Goal: Task Accomplishment & Management: Use online tool/utility

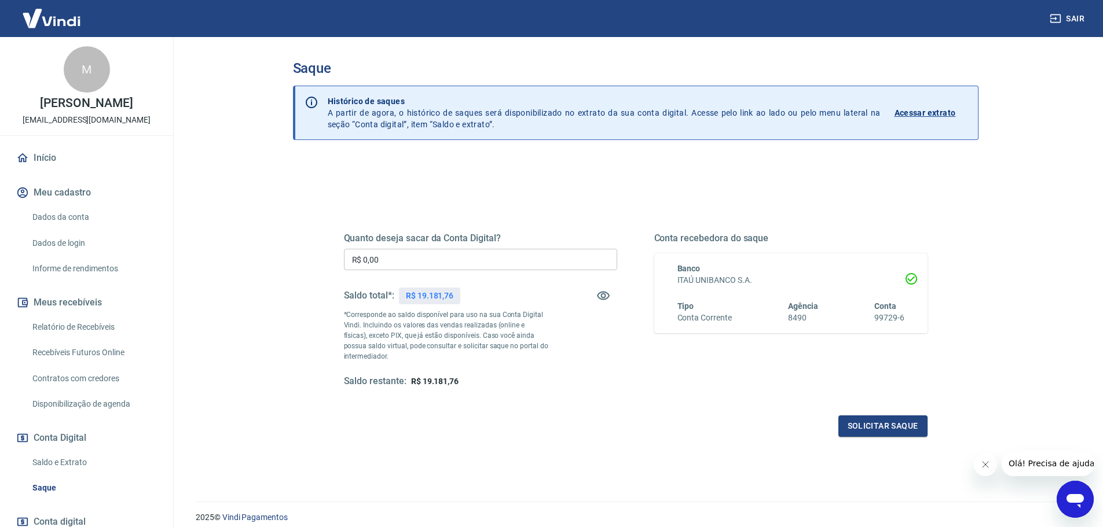
click at [448, 253] on input "R$ 0,00" at bounding box center [480, 259] width 273 height 21
type input "R$ 18.000,00"
click at [815, 413] on div "Quanto deseja sacar da Conta Digital? R$ 18.000,00 ​ Saldo total*: R$ 19.181,76…" at bounding box center [636, 321] width 584 height 232
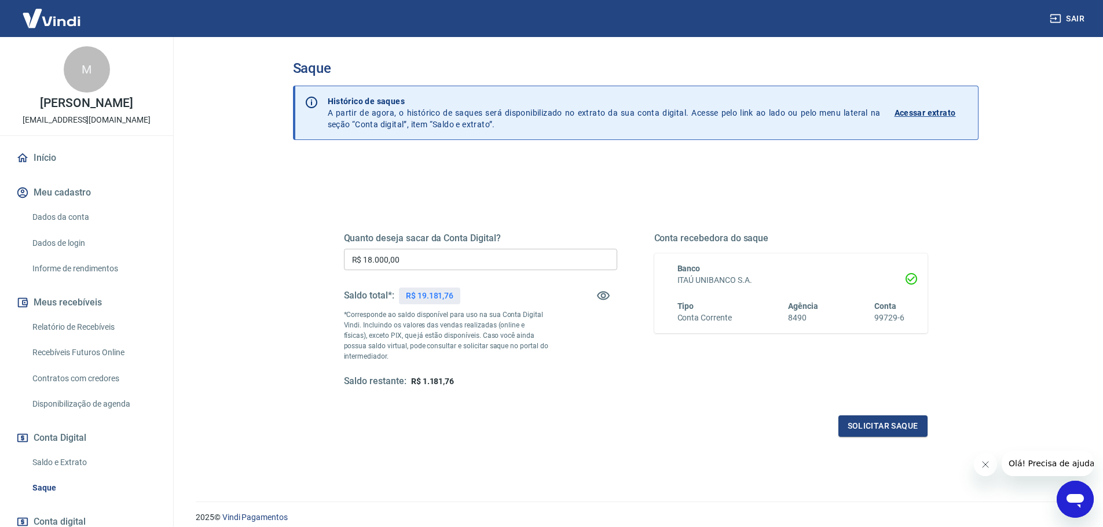
click at [837, 417] on div "Solicitar saque" at bounding box center [636, 426] width 584 height 21
click at [852, 420] on button "Solicitar saque" at bounding box center [882, 426] width 89 height 21
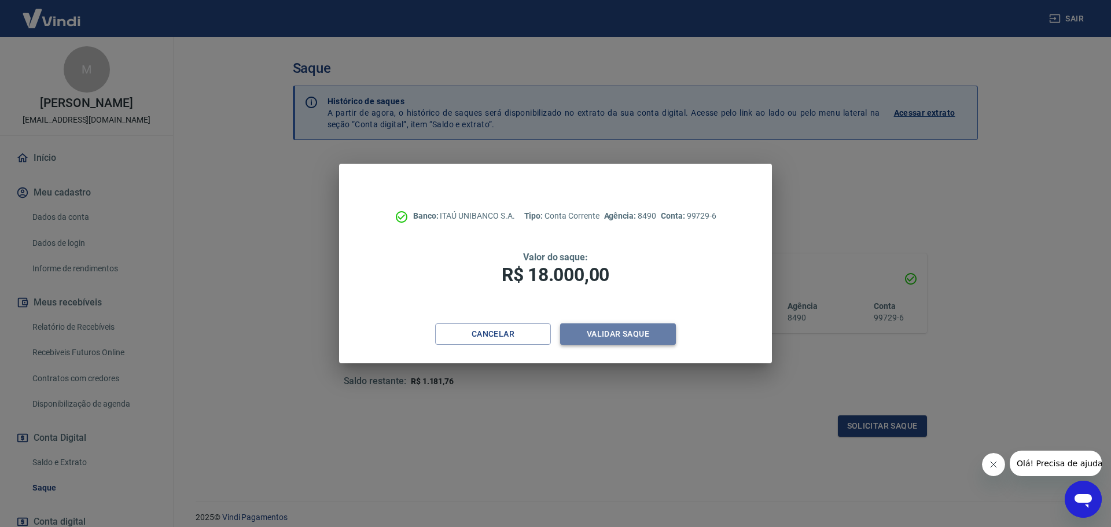
click at [626, 334] on button "Validar saque" at bounding box center [618, 334] width 116 height 21
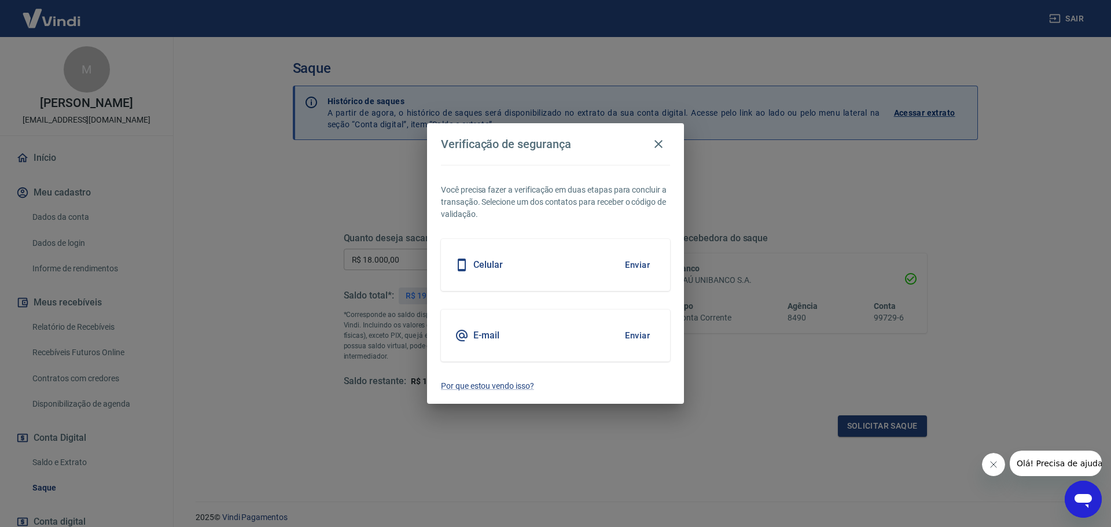
click at [632, 256] on button "Enviar" at bounding box center [638, 265] width 38 height 24
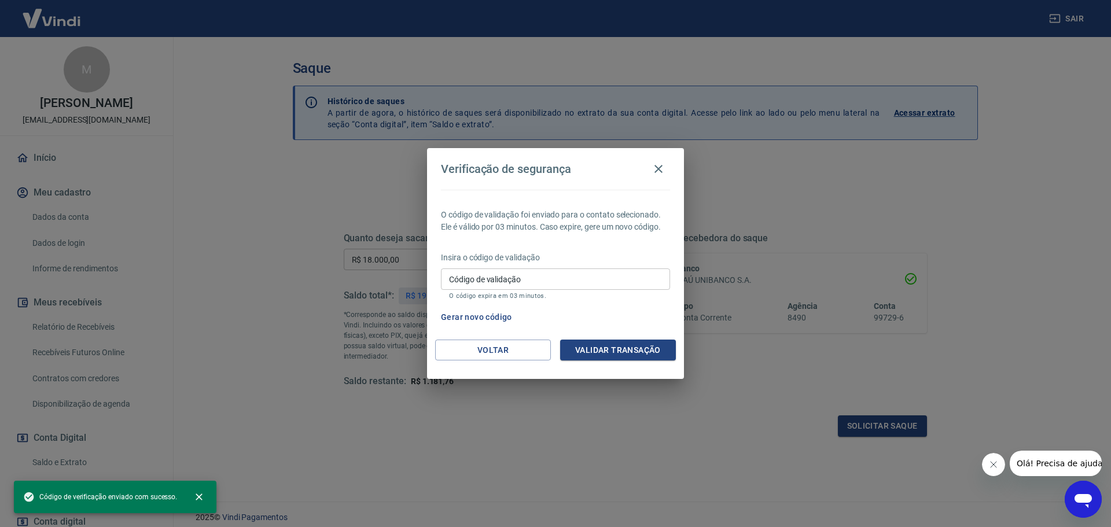
click at [607, 282] on input "Código de validação" at bounding box center [555, 279] width 229 height 21
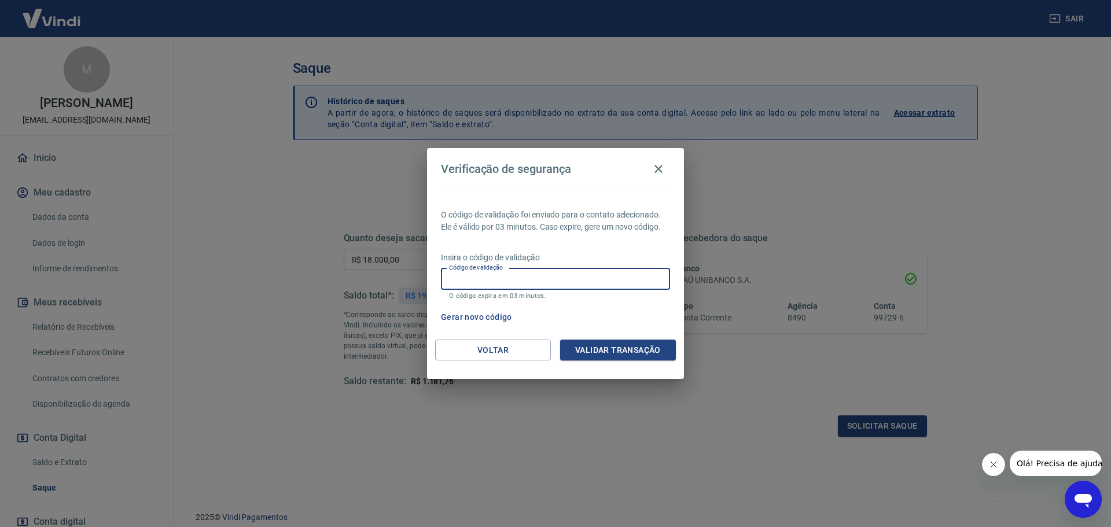
click at [507, 284] on input "Código de validação" at bounding box center [555, 279] width 229 height 21
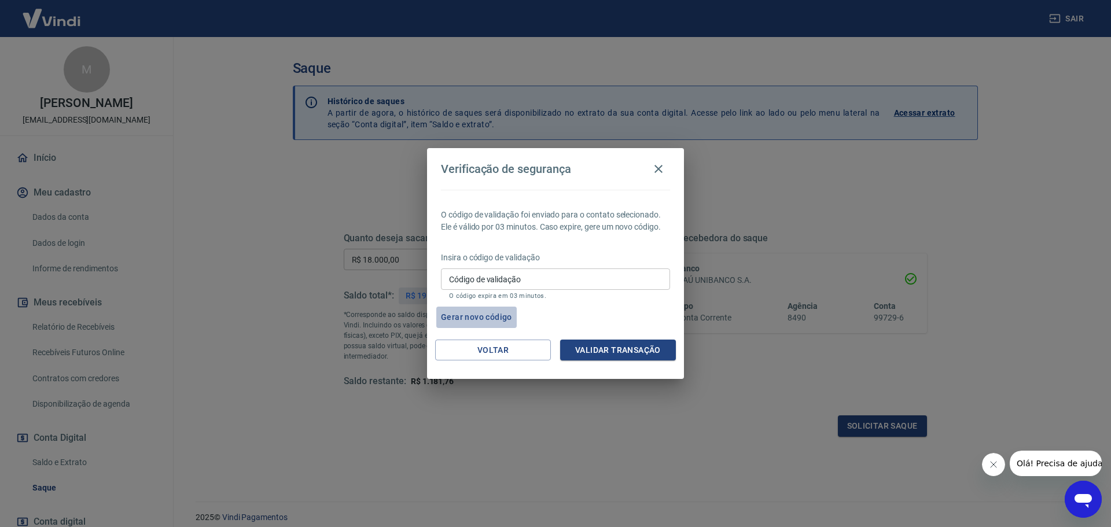
click at [495, 319] on button "Gerar novo código" at bounding box center [476, 317] width 80 height 21
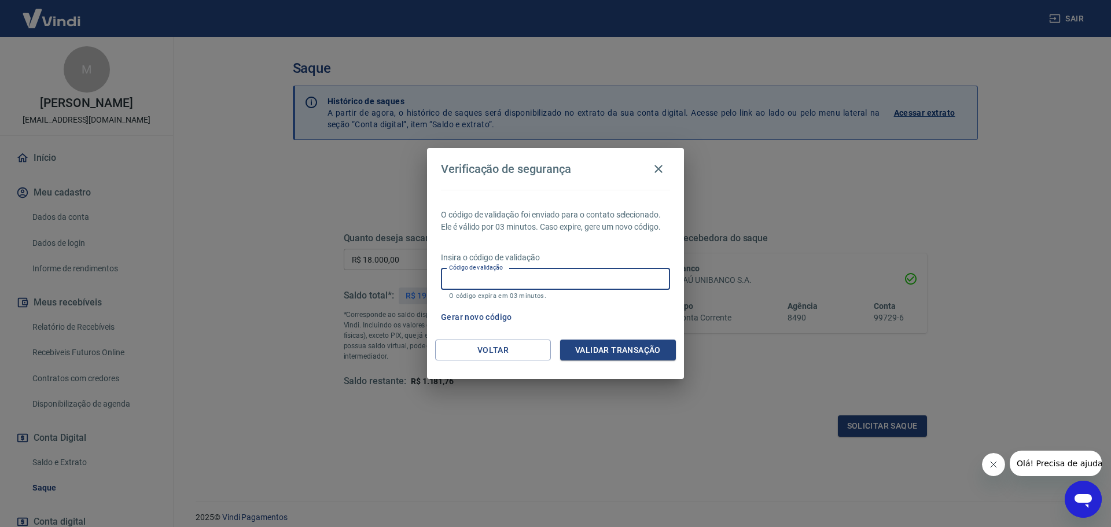
click at [522, 281] on input "Código de validação" at bounding box center [555, 279] width 229 height 21
click at [658, 161] on button "button" at bounding box center [658, 168] width 23 height 23
